Goal: Task Accomplishment & Management: Use online tool/utility

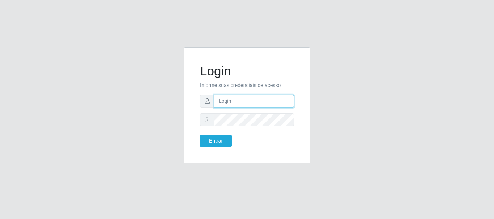
click at [277, 106] on input "text" at bounding box center [254, 101] width 80 height 13
click at [223, 102] on input "text" at bounding box center [254, 101] width 80 height 13
type input "83988090341"
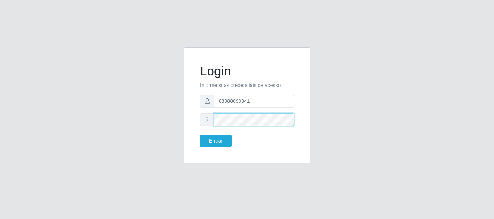
click at [200, 135] on button "Entrar" at bounding box center [216, 141] width 32 height 13
